Goal: Task Accomplishment & Management: Use online tool/utility

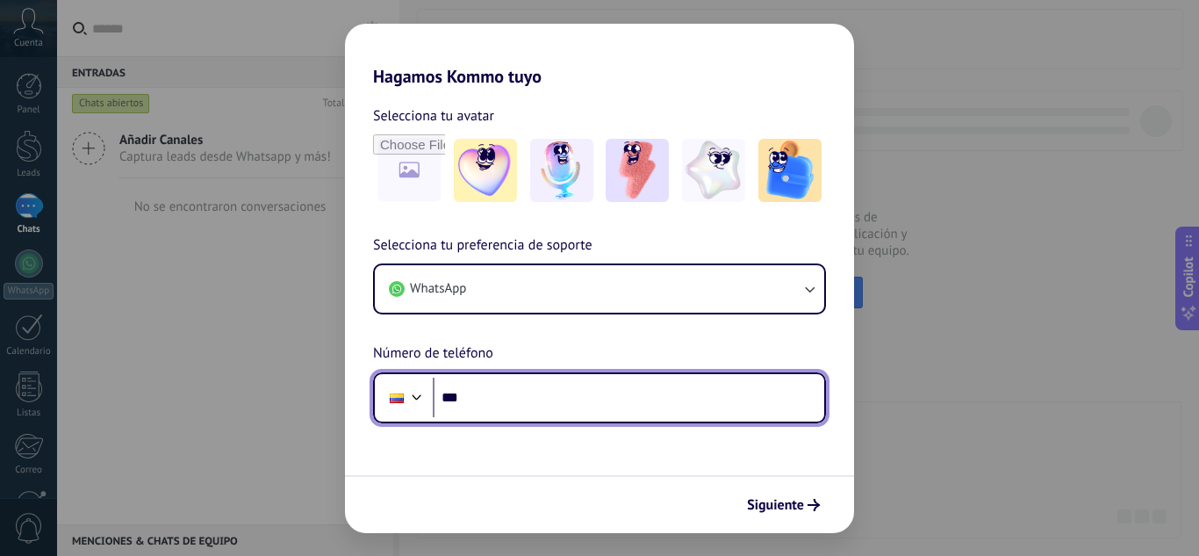
click at [547, 380] on input "***" at bounding box center [629, 398] width 392 height 40
type input "**********"
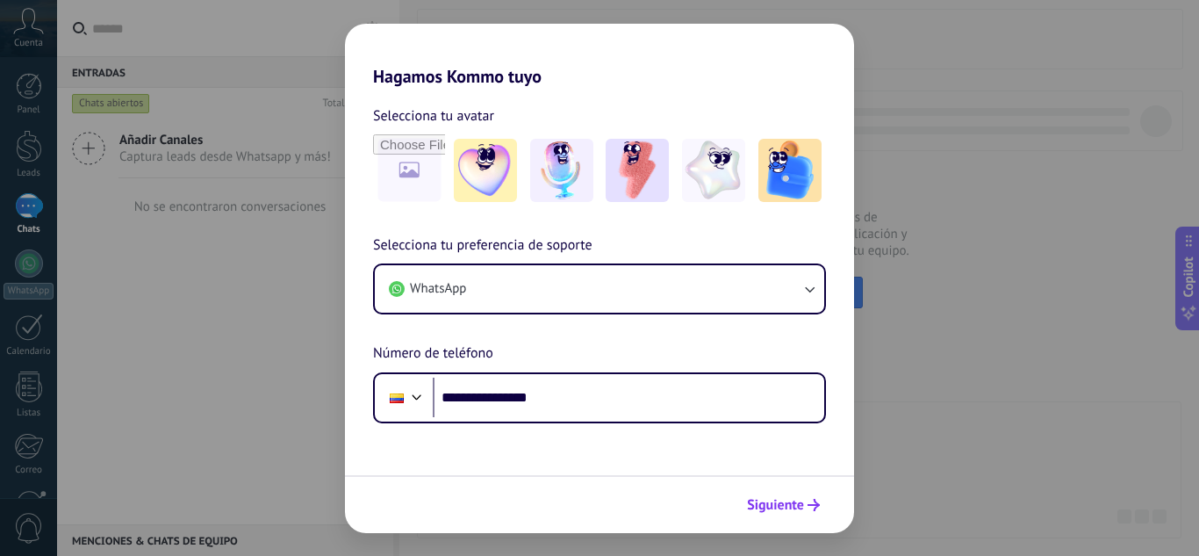
click at [798, 511] on span "Siguiente" at bounding box center [775, 505] width 57 height 12
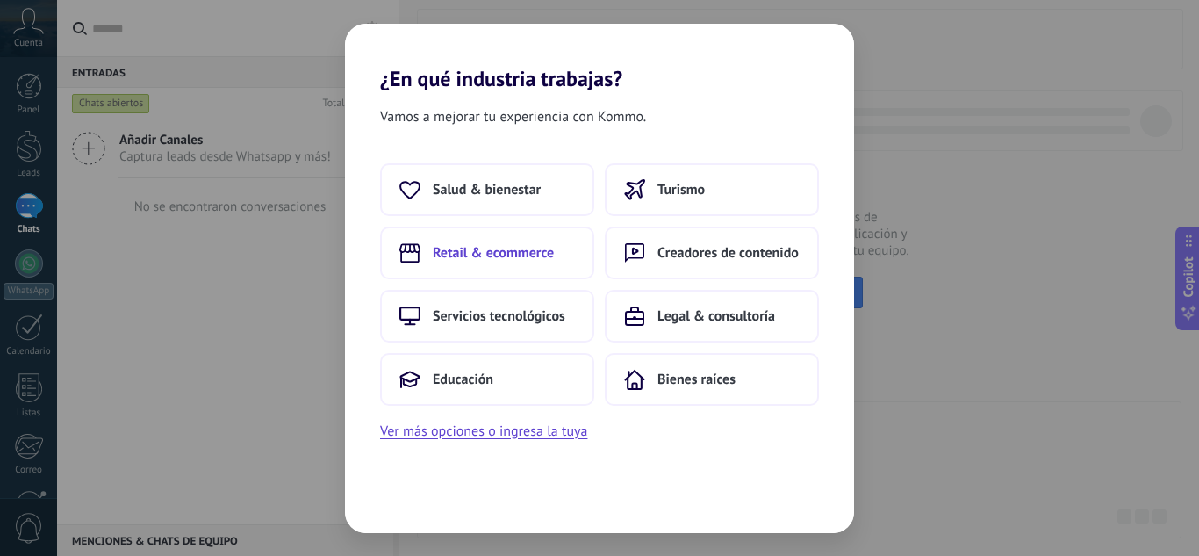
click at [515, 261] on span "Retail & ecommerce" at bounding box center [493, 253] width 121 height 18
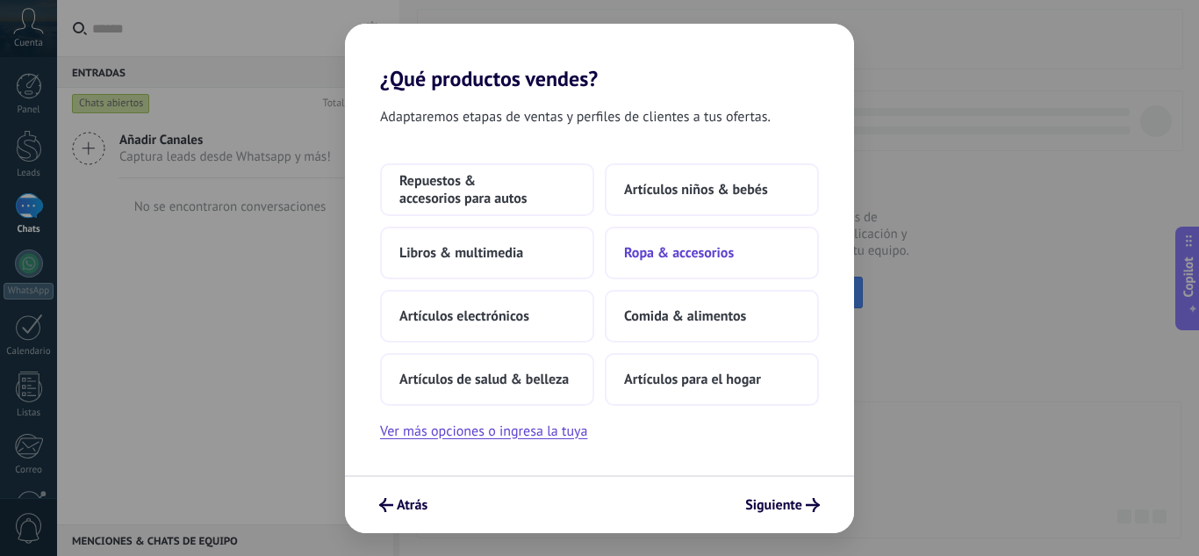
click at [688, 258] on span "Ropa & accesorios" at bounding box center [679, 253] width 110 height 18
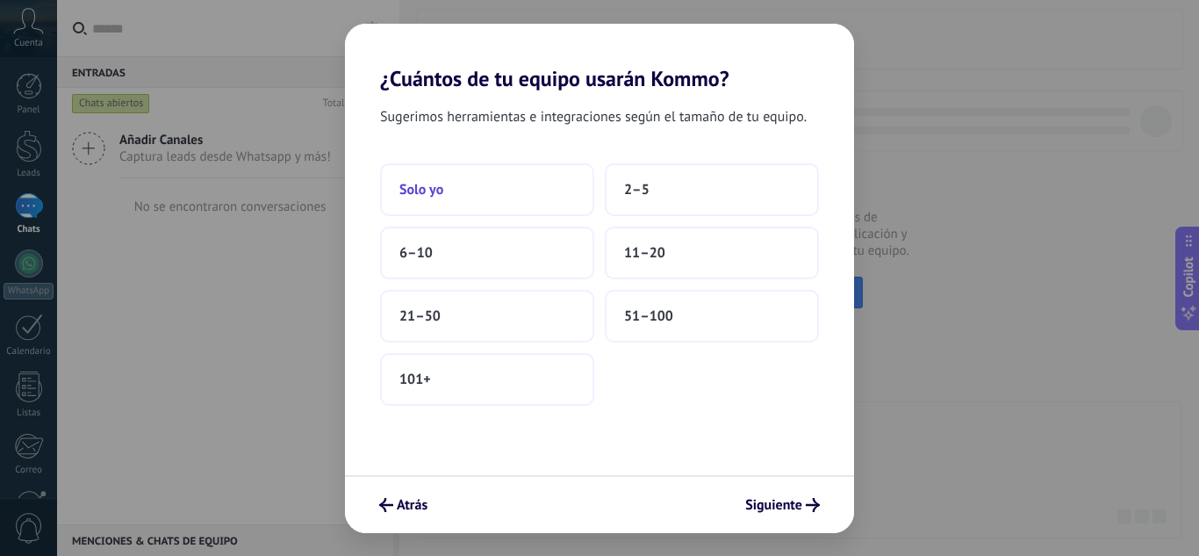
click at [444, 184] on button "Solo yo" at bounding box center [487, 189] width 214 height 53
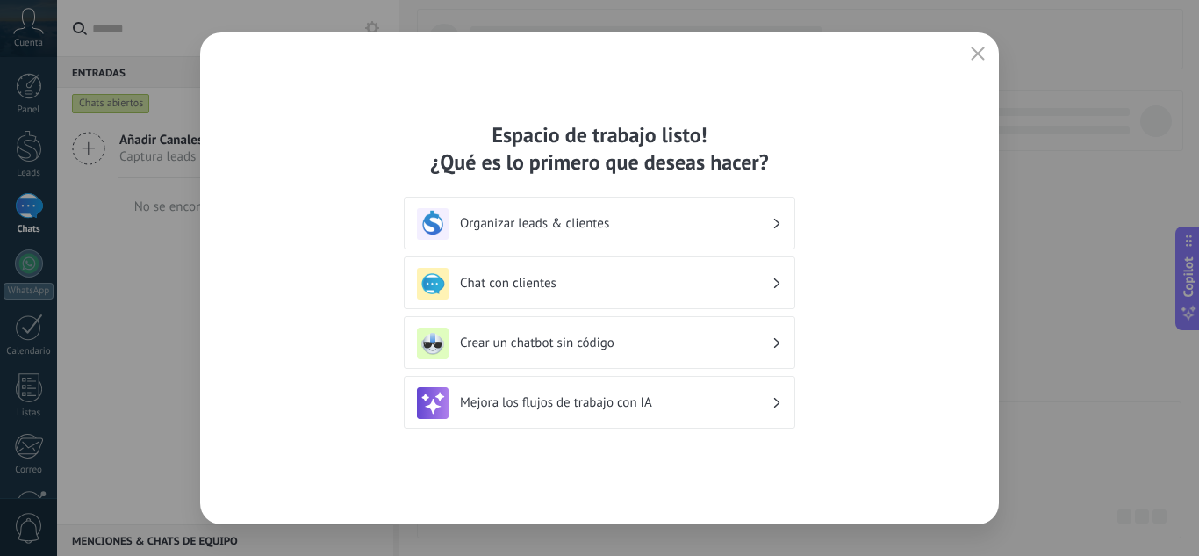
click at [644, 407] on h3 "Mejora los flujos de trabajo con IA" at bounding box center [616, 402] width 312 height 17
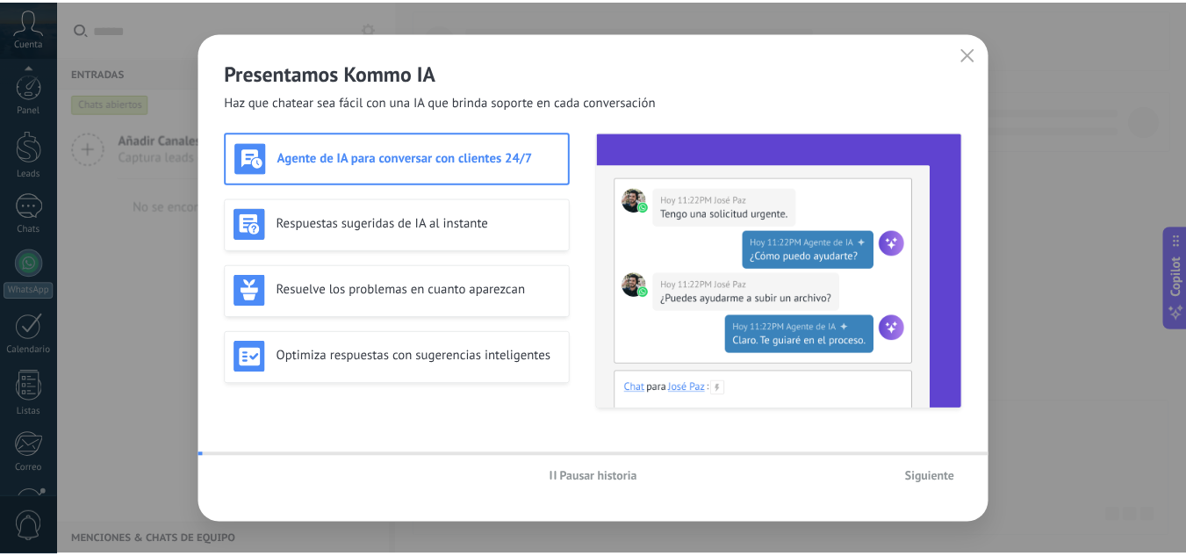
scroll to position [175, 0]
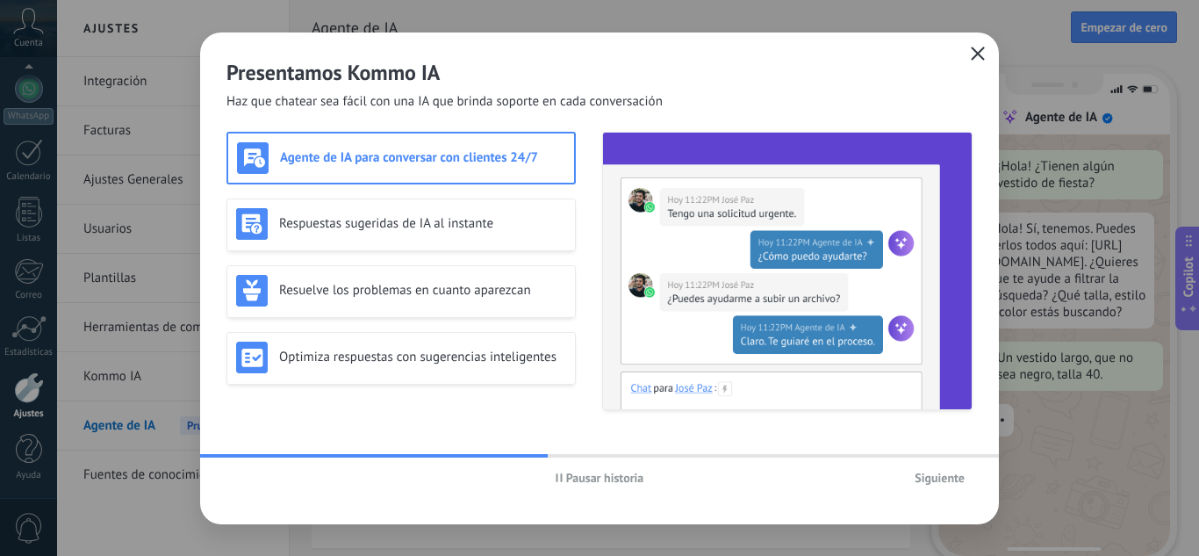
click at [970, 55] on button "button" at bounding box center [978, 54] width 23 height 25
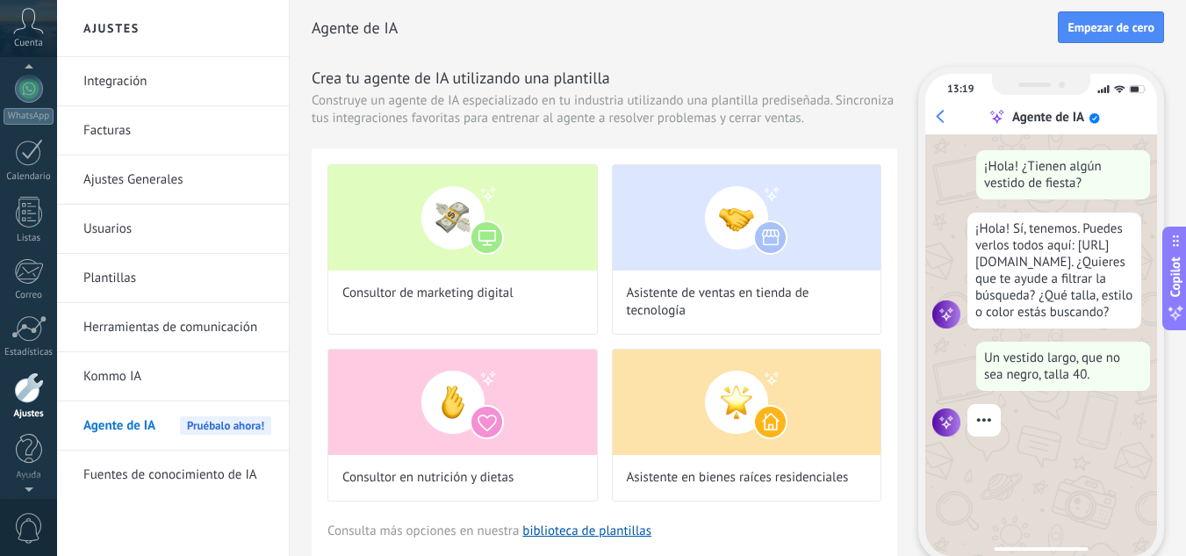
scroll to position [10, 0]
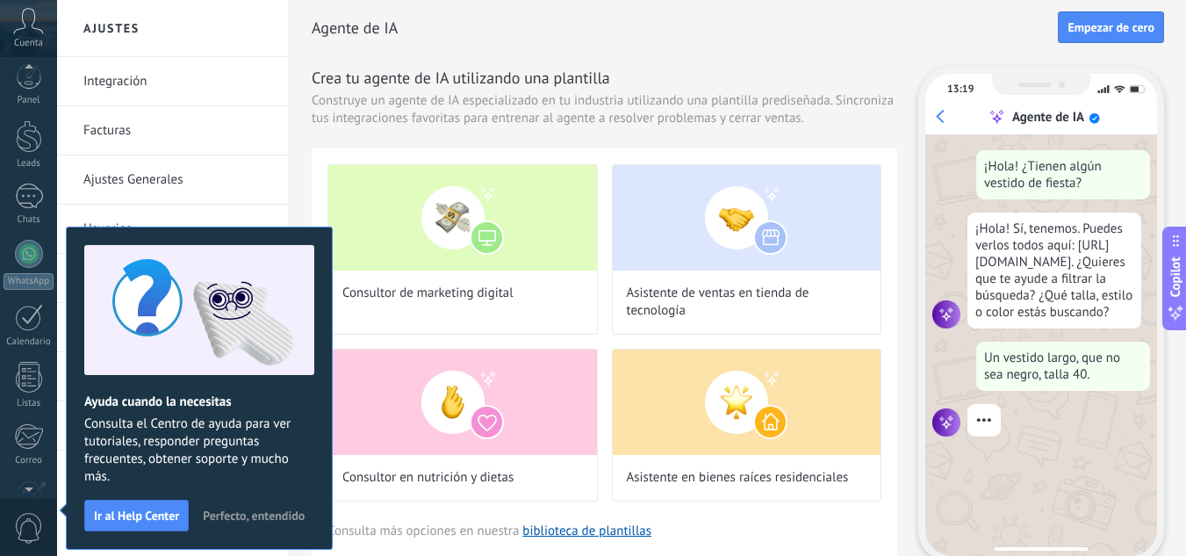
click at [761, 62] on div "Agente de IA Empezar [PERSON_NAME] Crea tu agente de IA utilizando una plantill…" at bounding box center [738, 282] width 853 height 565
click at [721, 19] on h2 "Agente de IA" at bounding box center [685, 28] width 746 height 35
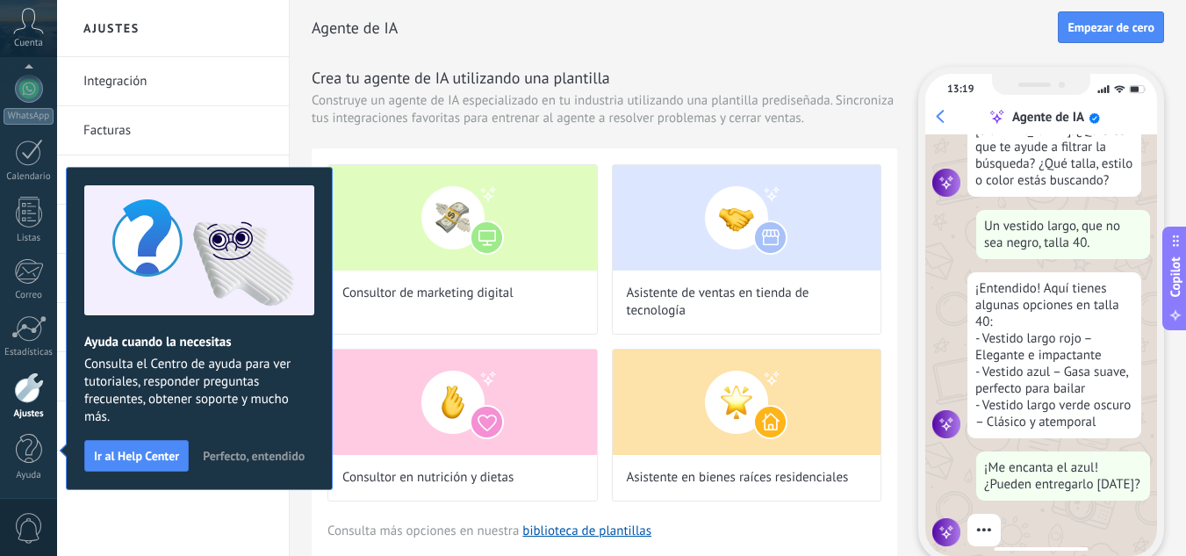
scroll to position [177, 0]
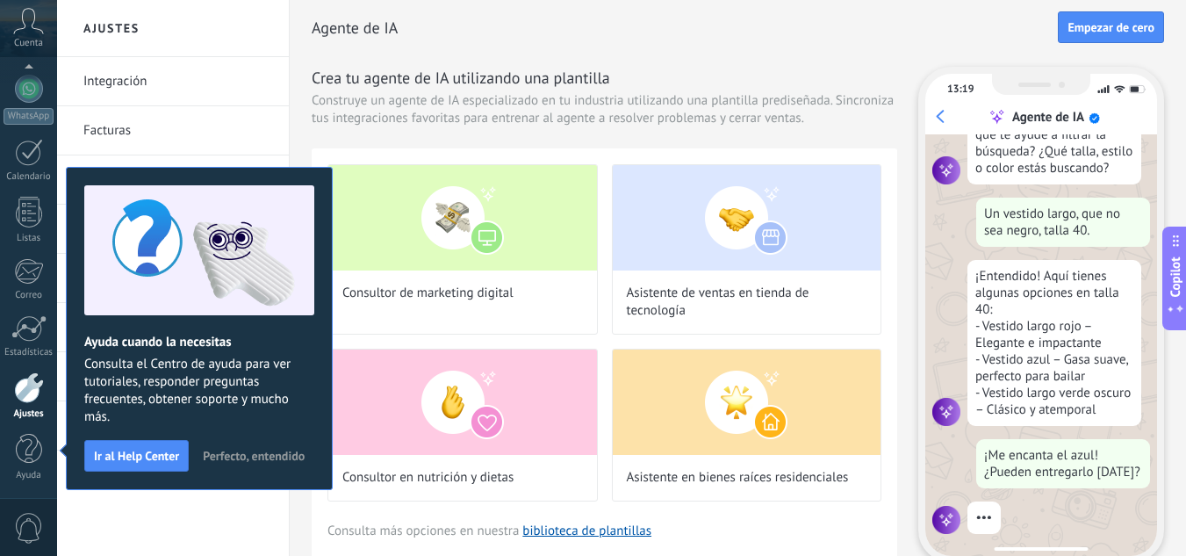
click at [266, 457] on span "Perfecto, entendido" at bounding box center [254, 456] width 102 height 12
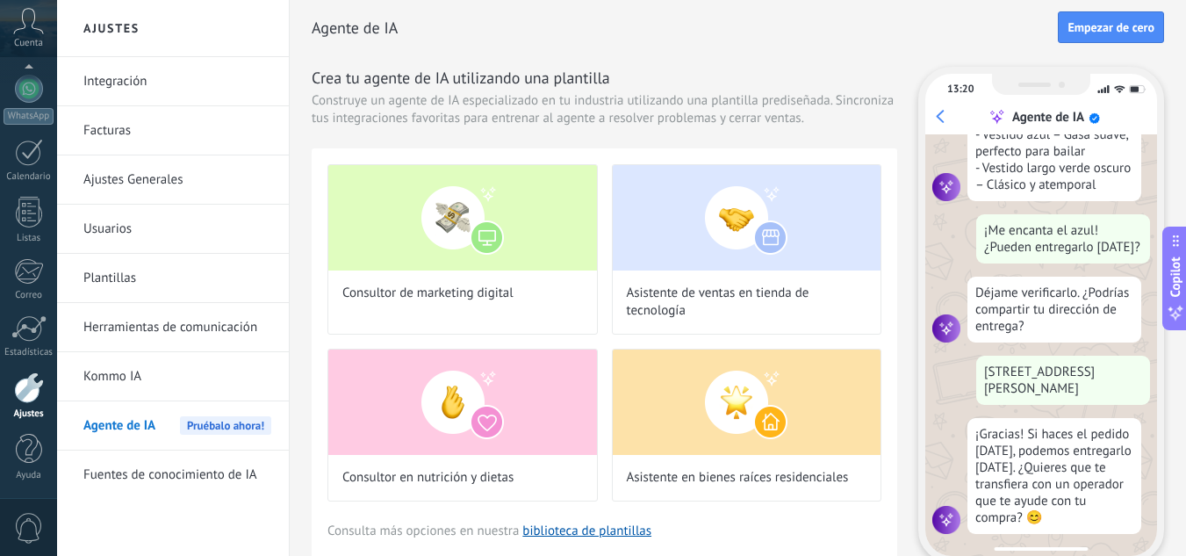
scroll to position [403, 0]
click at [136, 87] on link "Integración" at bounding box center [177, 81] width 188 height 49
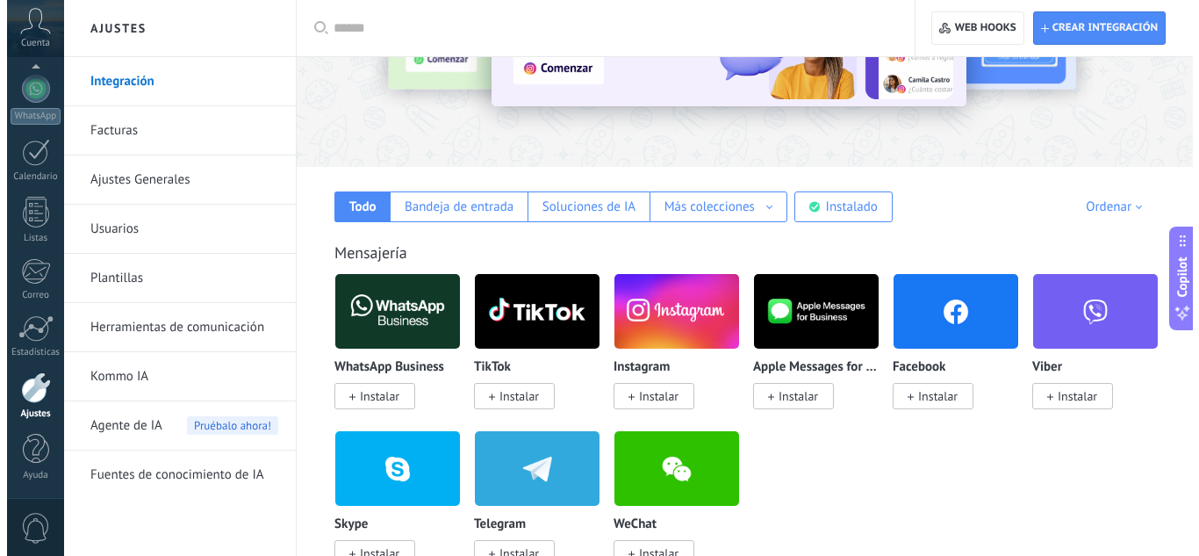
scroll to position [263, 0]
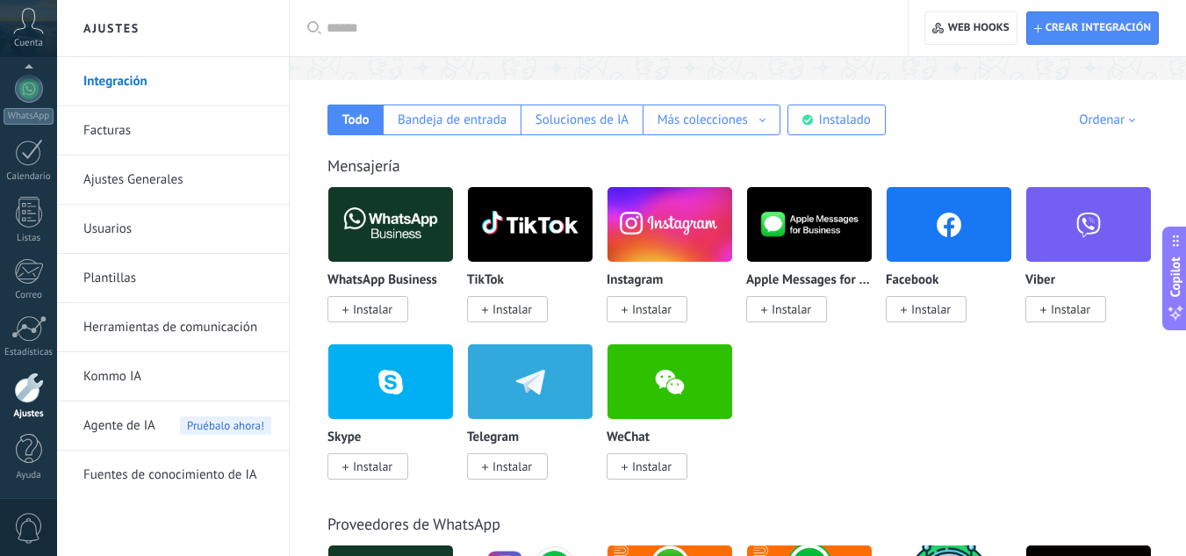
click at [341, 309] on span "Instalar" at bounding box center [368, 309] width 81 height 26
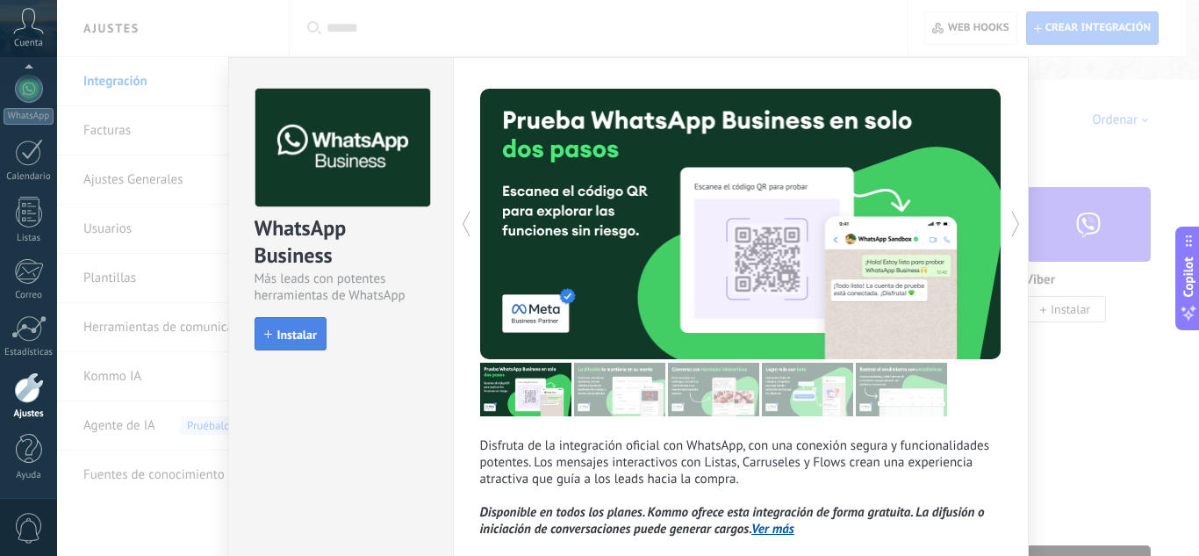
click at [299, 340] on span "Instalar" at bounding box center [297, 334] width 40 height 12
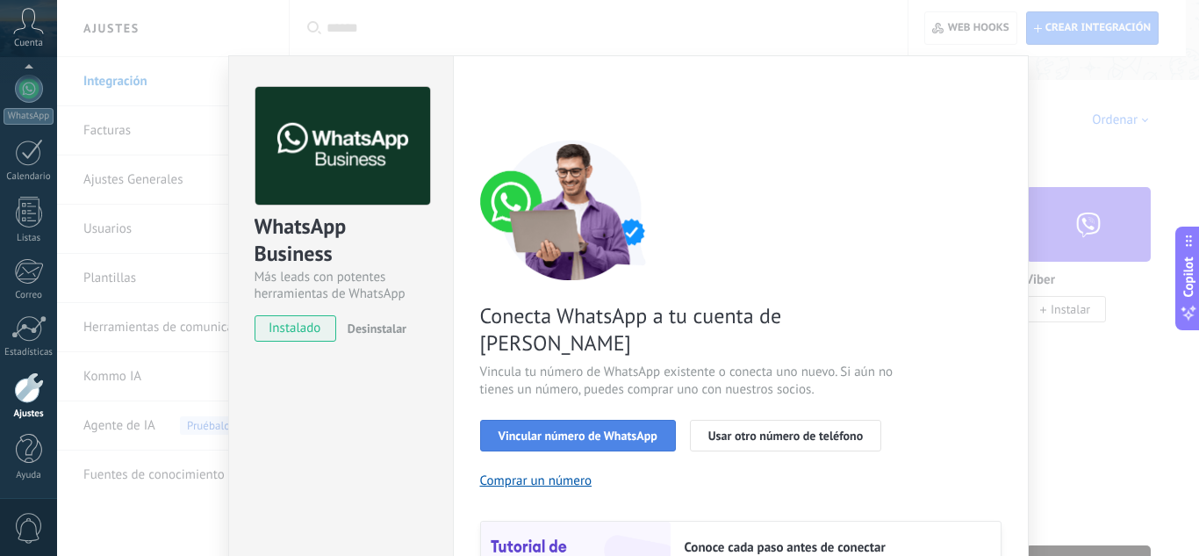
scroll to position [90, 0]
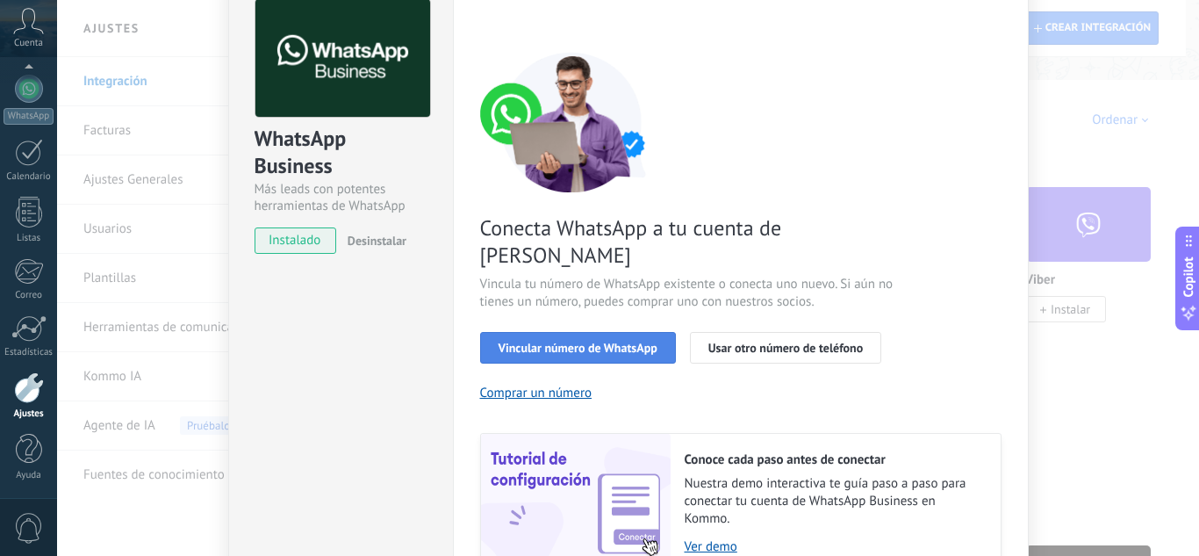
click at [592, 342] on span "Vincular número de WhatsApp" at bounding box center [578, 348] width 159 height 12
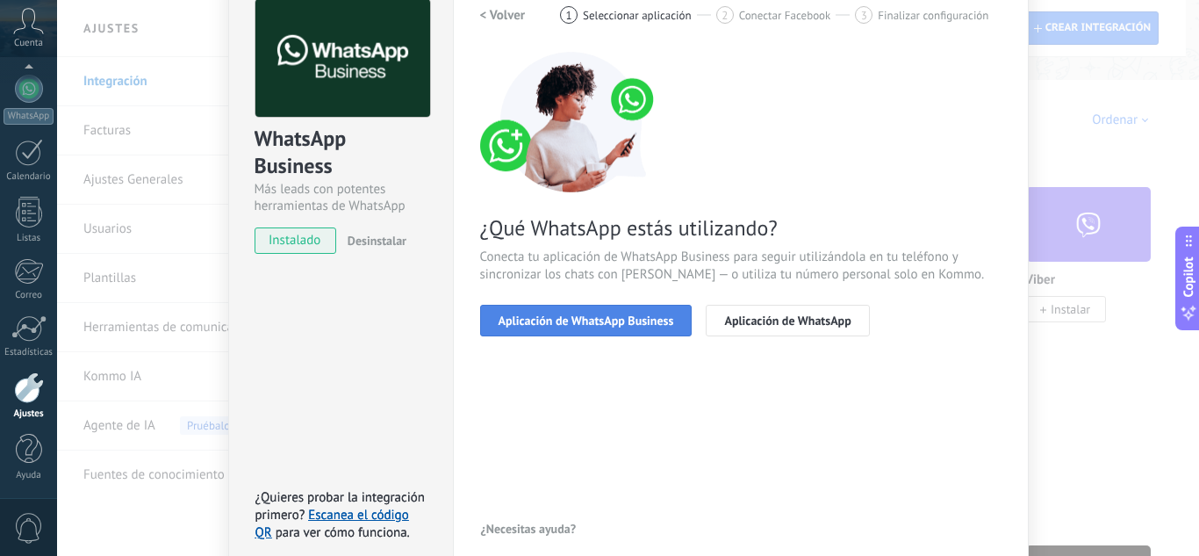
click at [608, 324] on span "Aplicación de WhatsApp Business" at bounding box center [587, 320] width 176 height 12
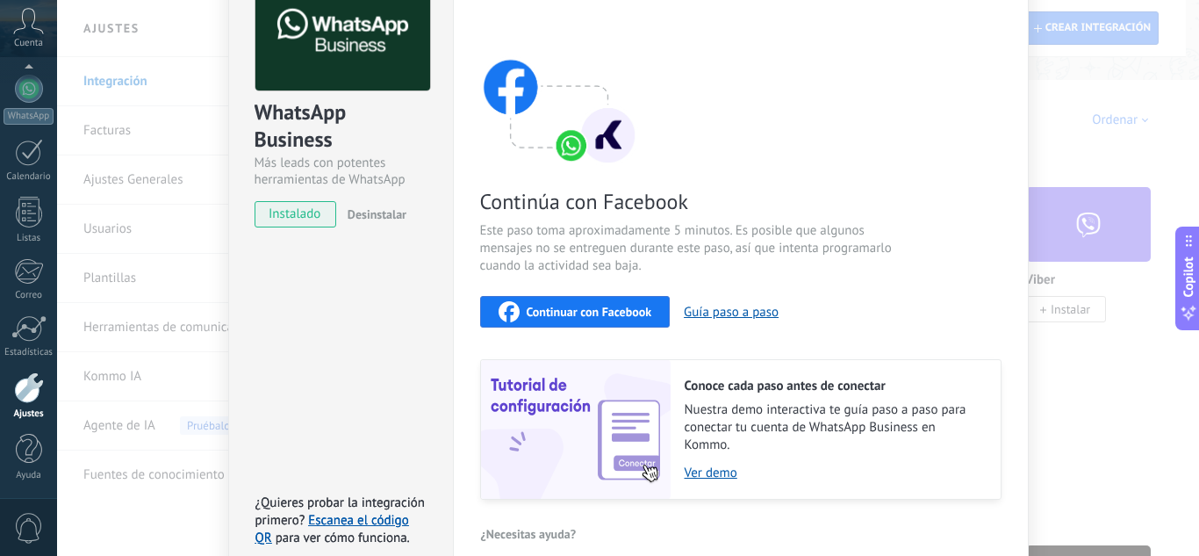
scroll to position [28, 0]
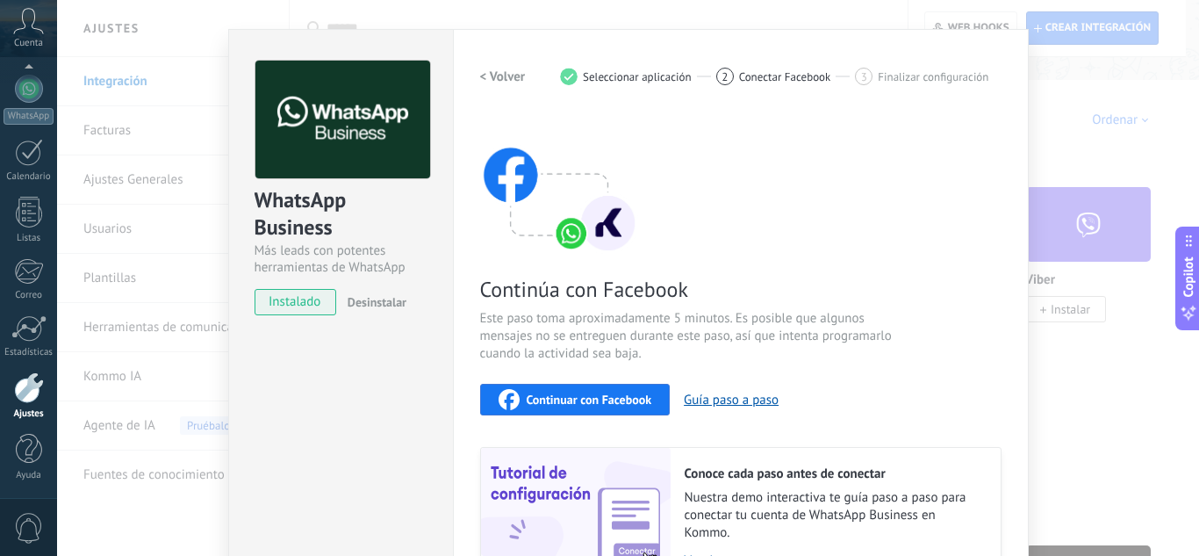
click at [596, 397] on span "Continuar con Facebook" at bounding box center [590, 399] width 126 height 12
